Goal: Check status

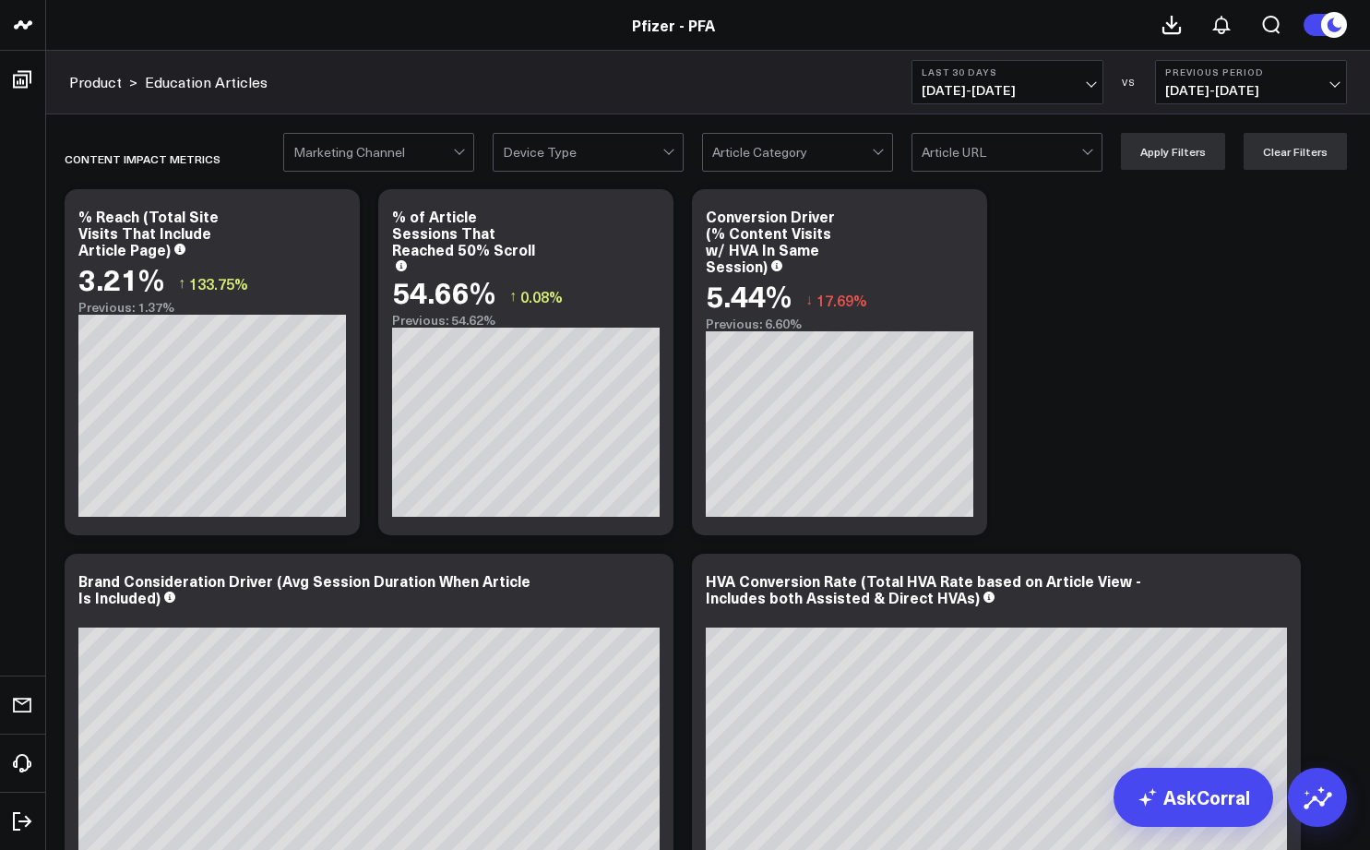
click at [993, 91] on span "[DATE] - [DATE]" at bounding box center [1007, 90] width 172 height 15
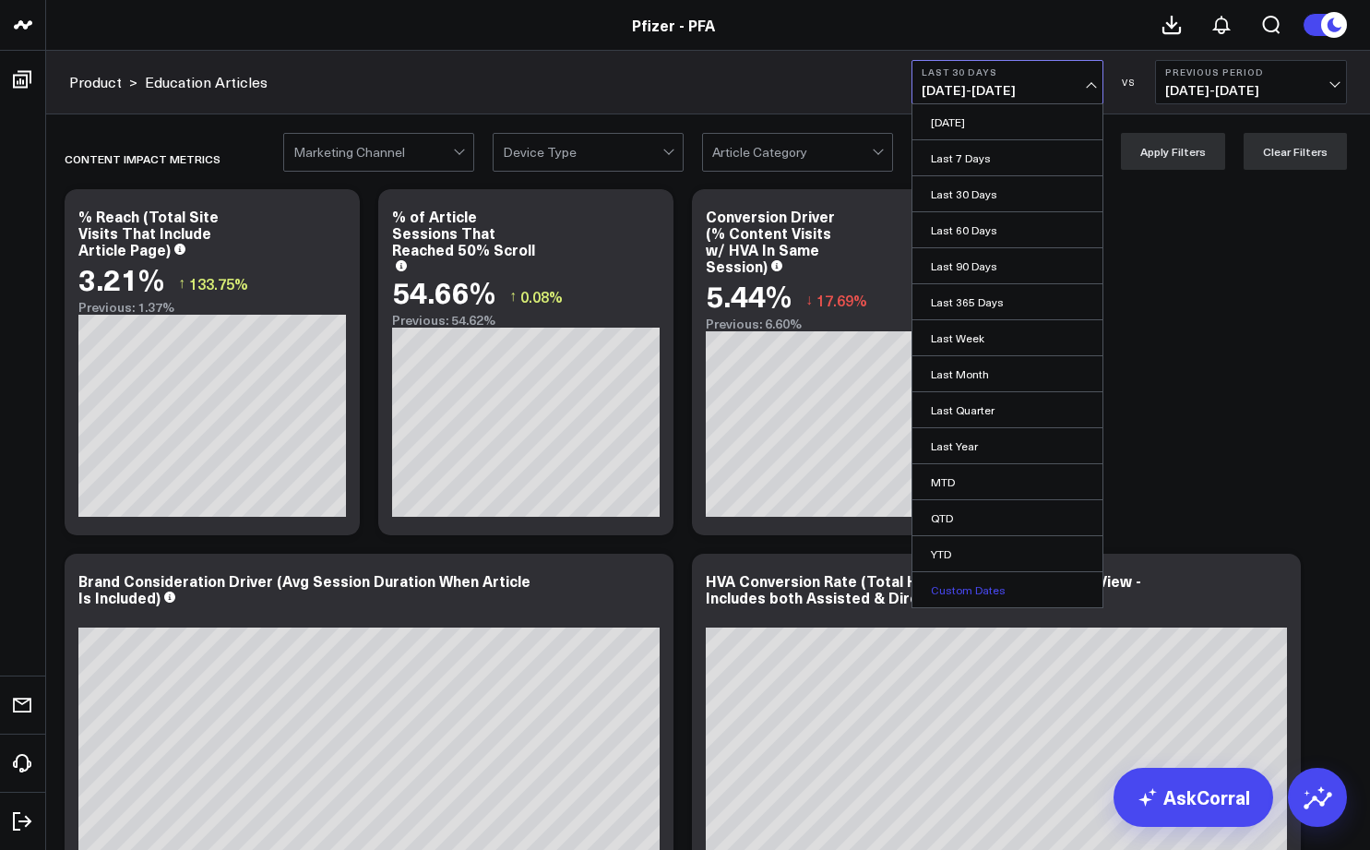
click at [950, 585] on link "Custom Dates" at bounding box center [1007, 589] width 190 height 35
select select "9"
select select "2025"
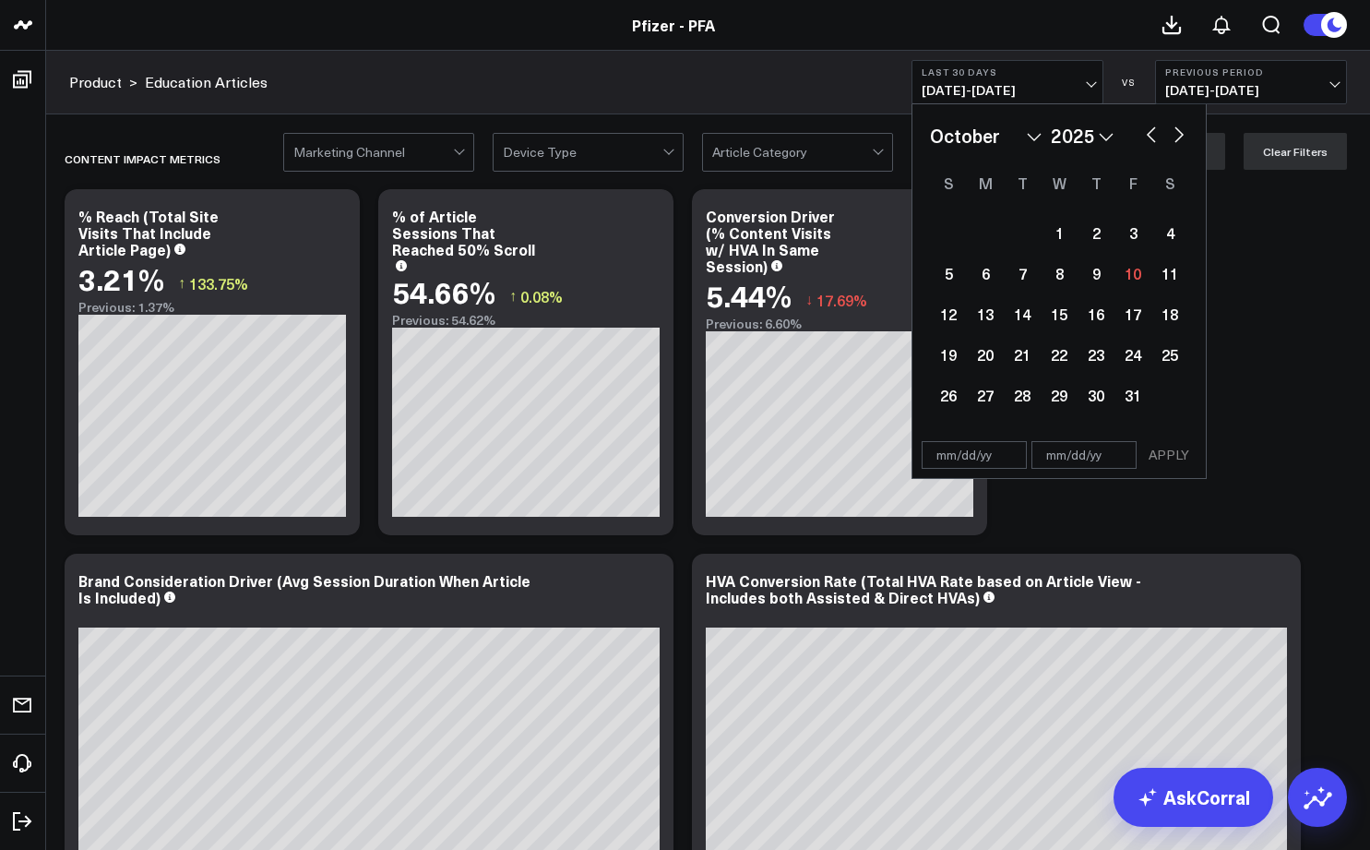
click at [1016, 141] on select "January February March April May June July August September October November De…" at bounding box center [986, 136] width 112 height 28
select select "7"
select select "2025"
click at [1132, 234] on div "1" at bounding box center [1132, 232] width 37 height 37
type input "[DATE]"
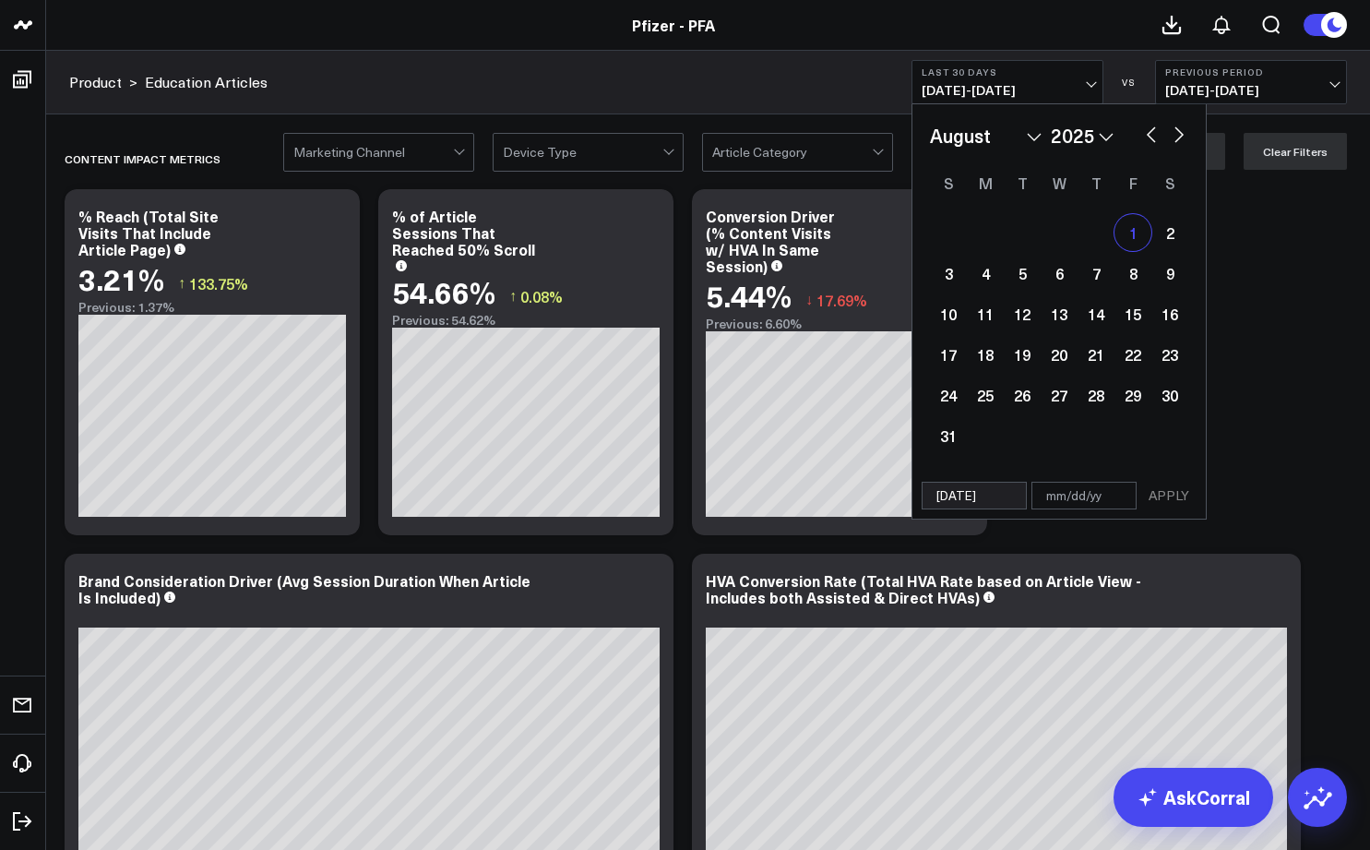
select select "7"
select select "2025"
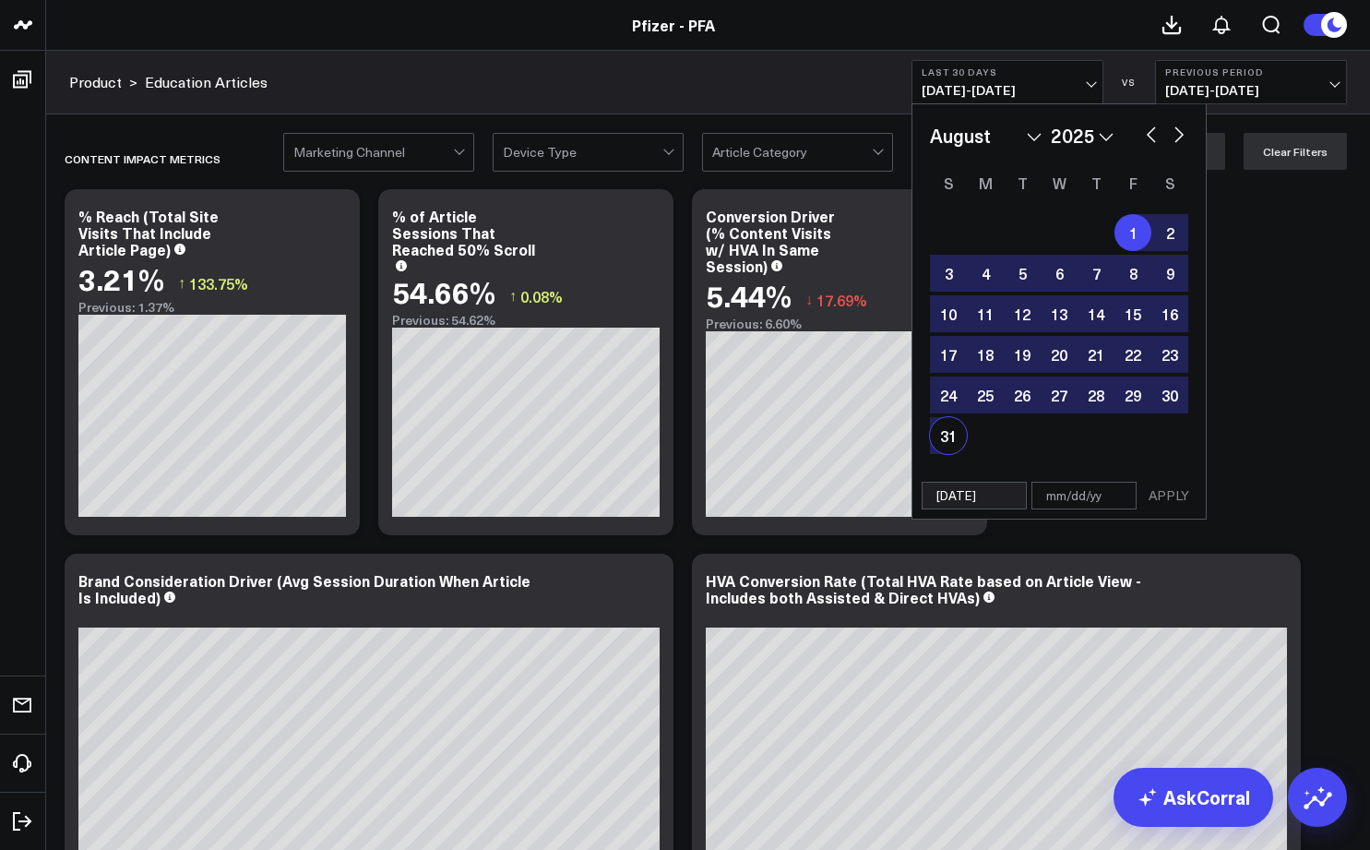
click at [945, 440] on div "31" at bounding box center [948, 435] width 37 height 37
type input "[DATE]"
select select "7"
select select "2025"
click at [1159, 496] on button "APPLY" at bounding box center [1168, 495] width 55 height 28
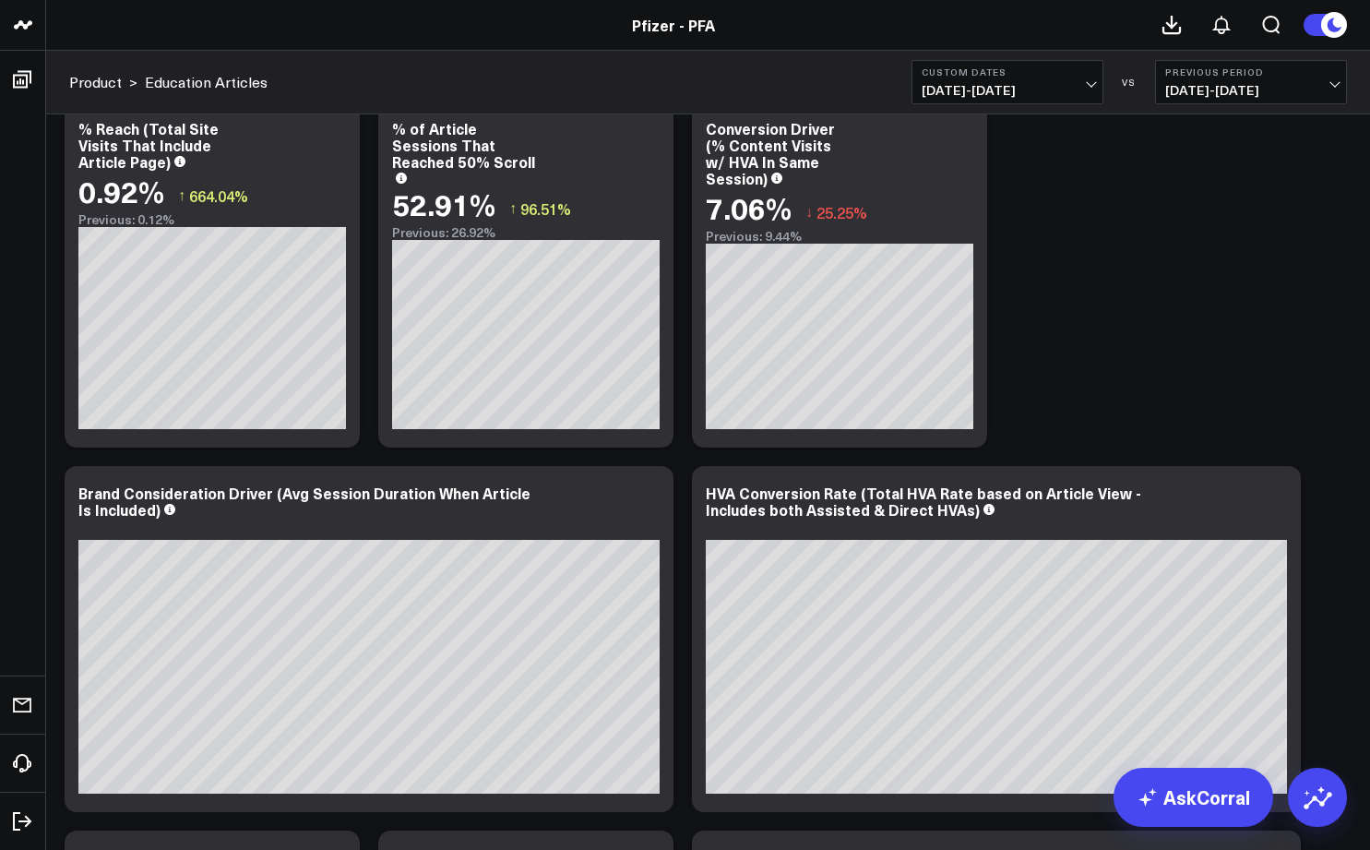
scroll to position [299, 0]
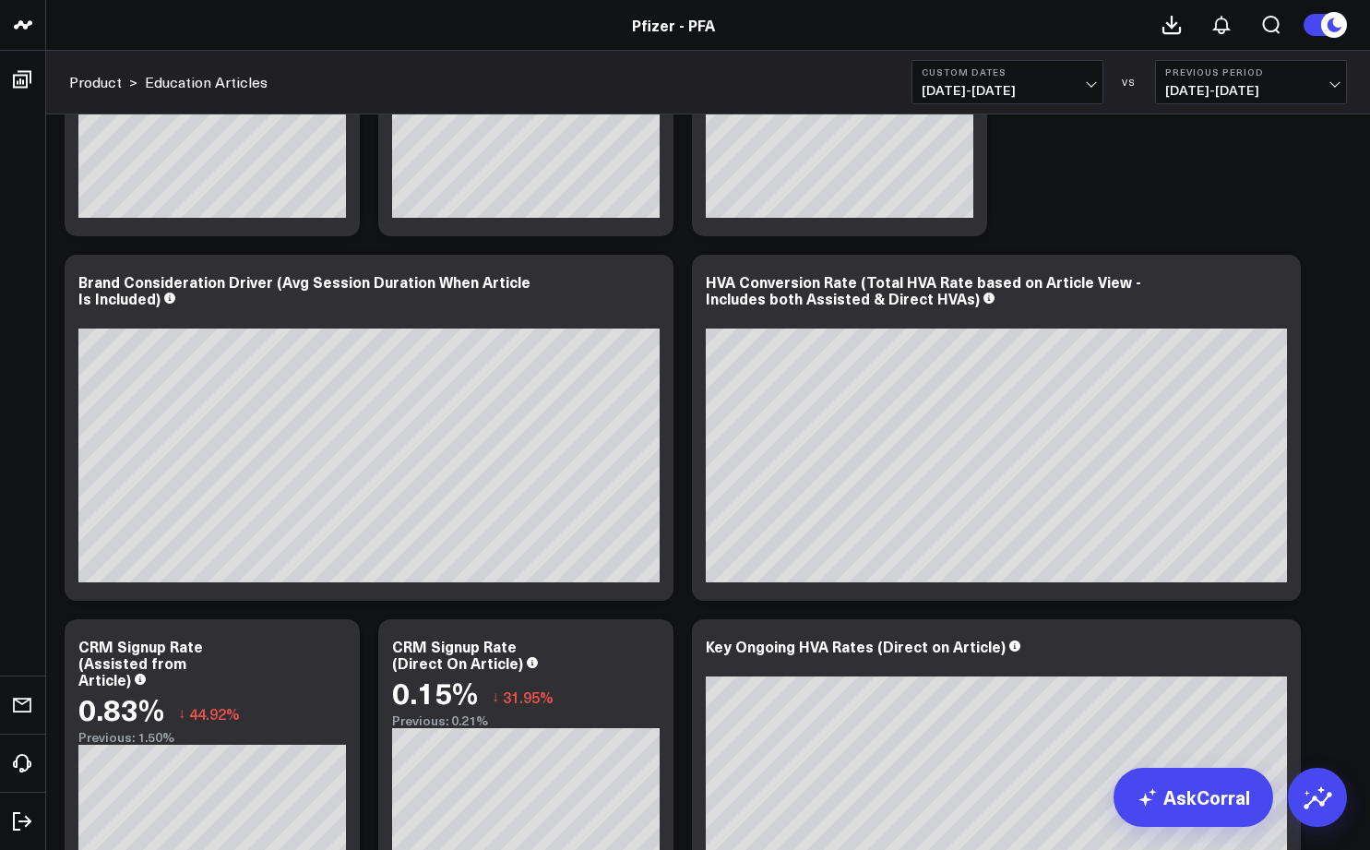
click at [990, 86] on span "[DATE] - [DATE]" at bounding box center [1007, 90] width 172 height 15
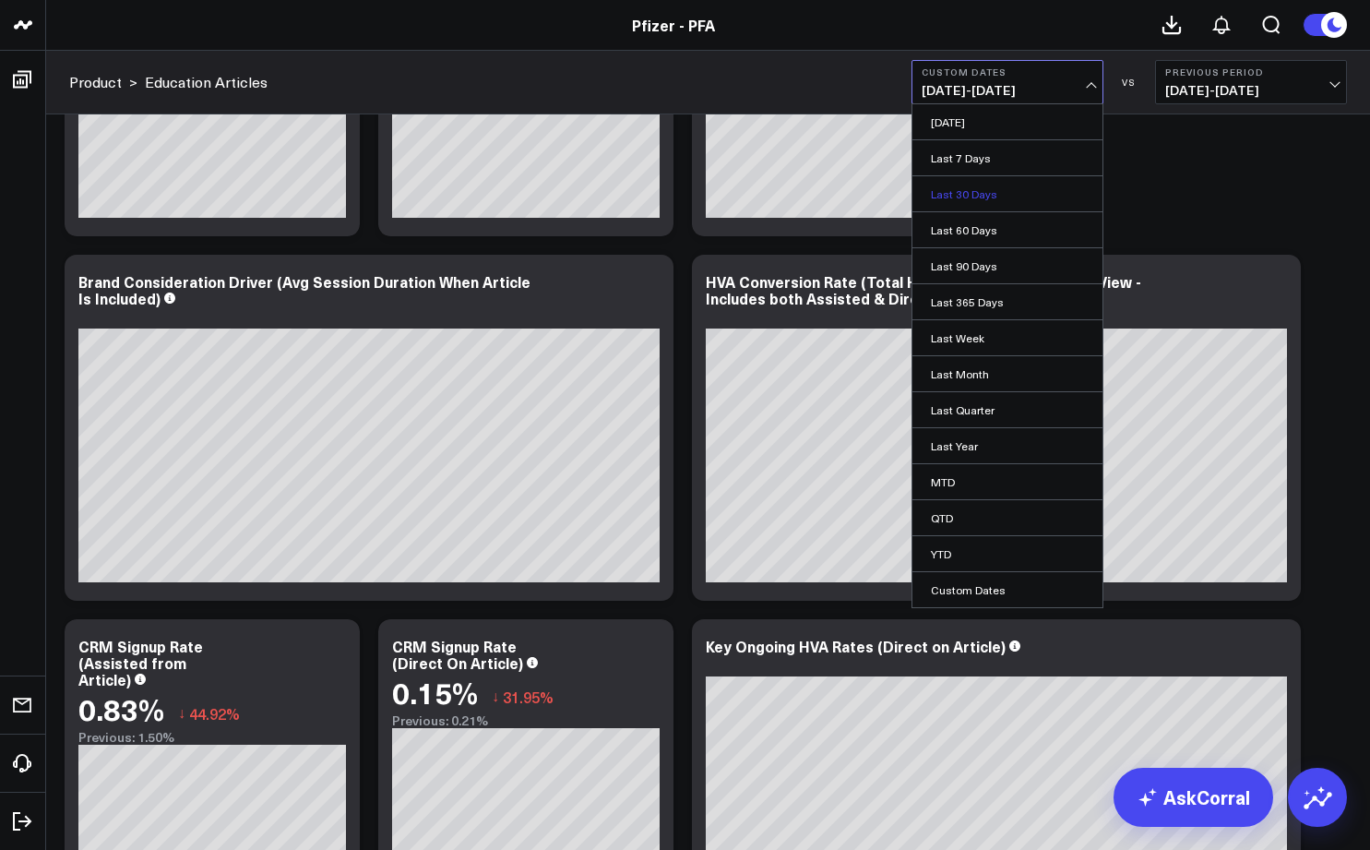
click at [957, 200] on link "Last 30 Days" at bounding box center [1007, 193] width 190 height 35
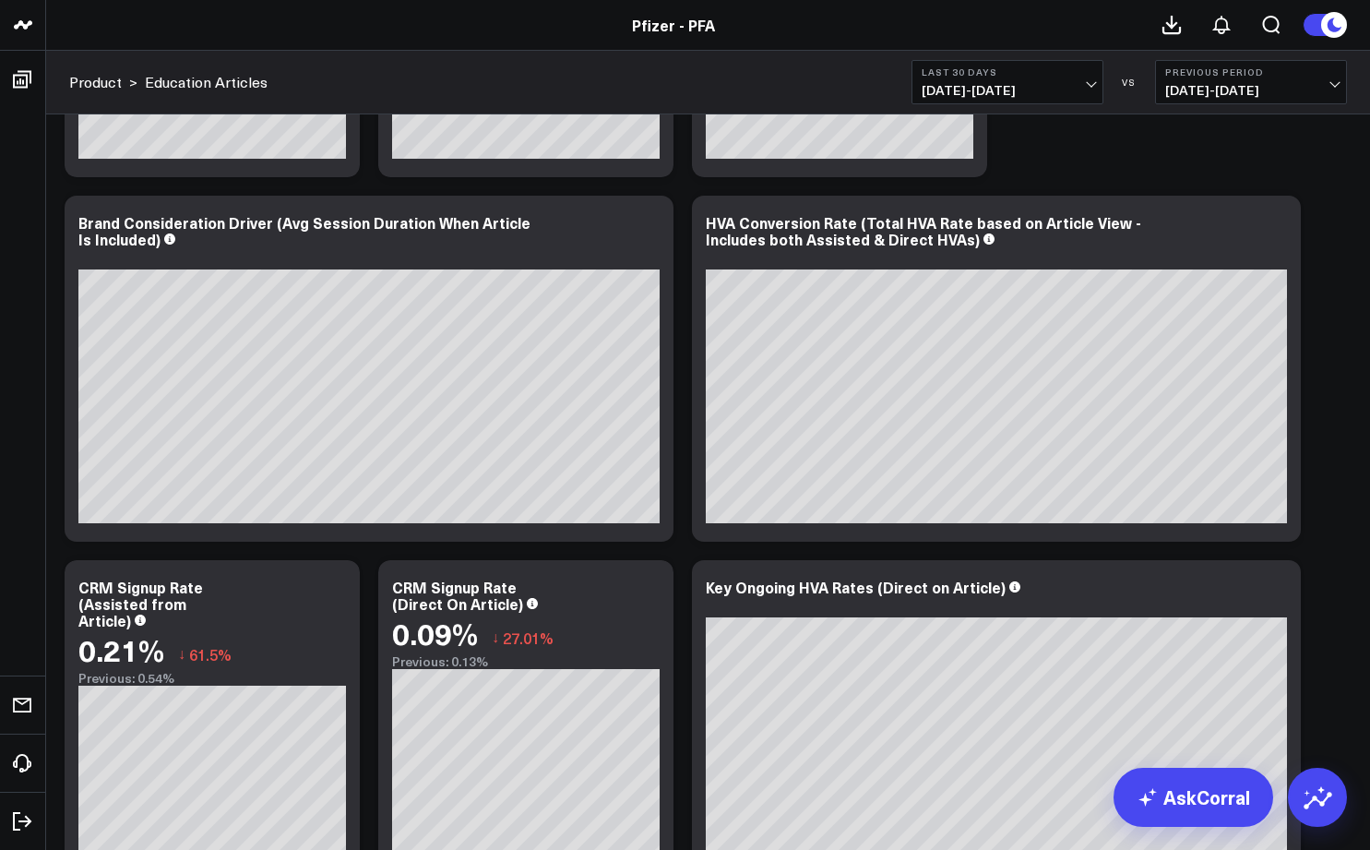
scroll to position [355, 0]
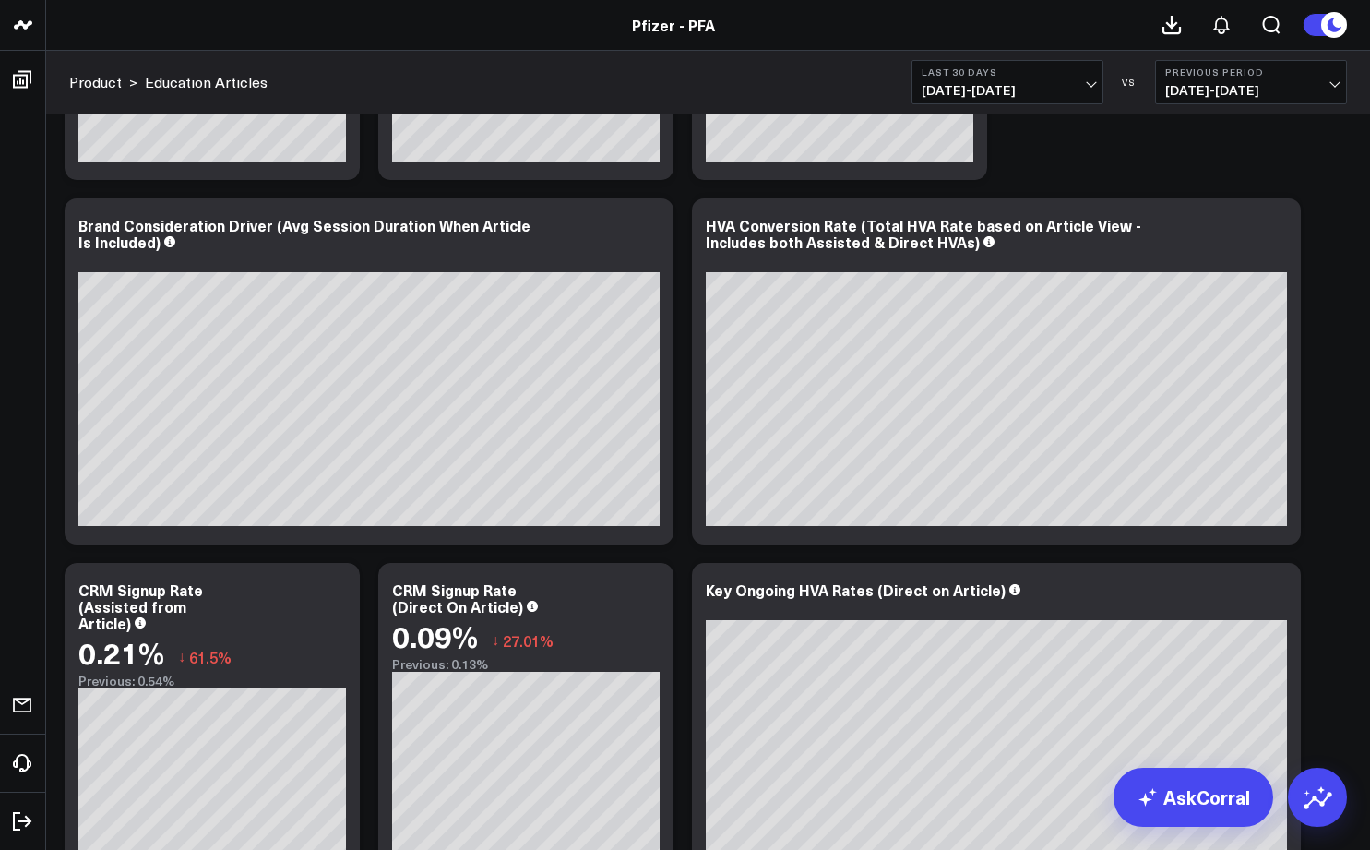
click at [1252, 67] on b "Previous Period" at bounding box center [1251, 71] width 172 height 11
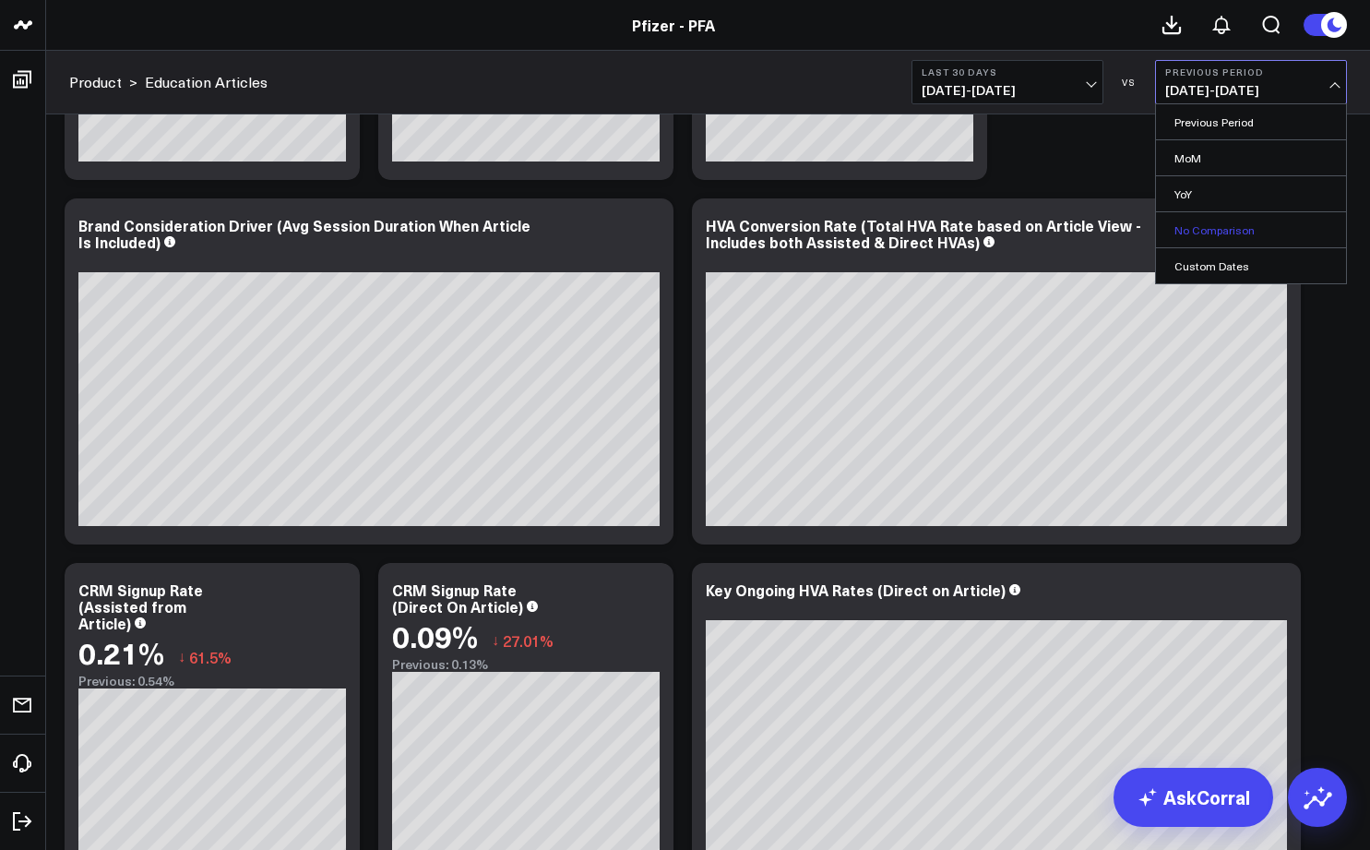
click at [1190, 231] on link "No Comparison" at bounding box center [1251, 229] width 190 height 35
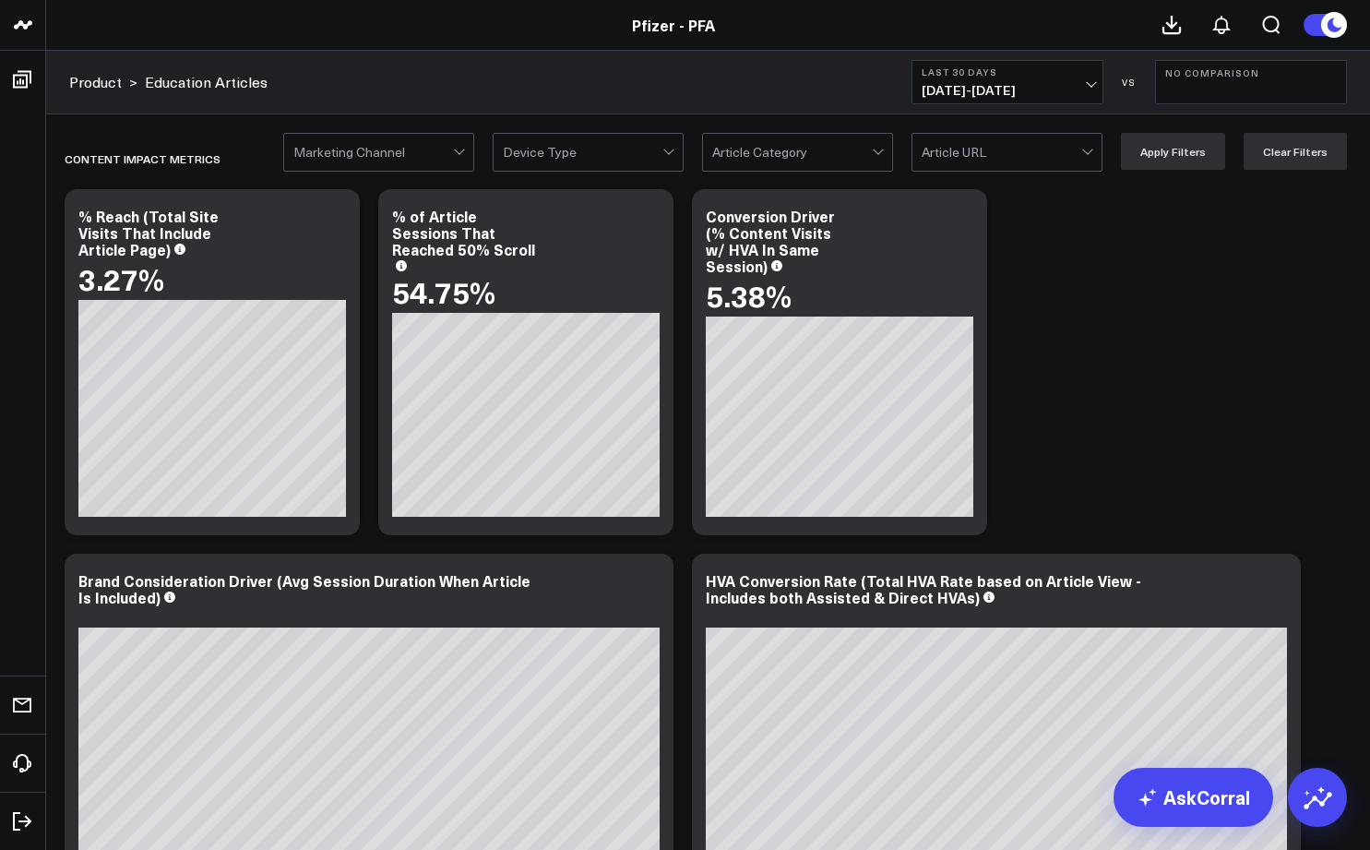
click at [1198, 81] on button "No Comparison" at bounding box center [1251, 82] width 192 height 44
click at [1201, 121] on link "Previous Period" at bounding box center [1251, 121] width 190 height 35
